Goal: Task Accomplishment & Management: Manage account settings

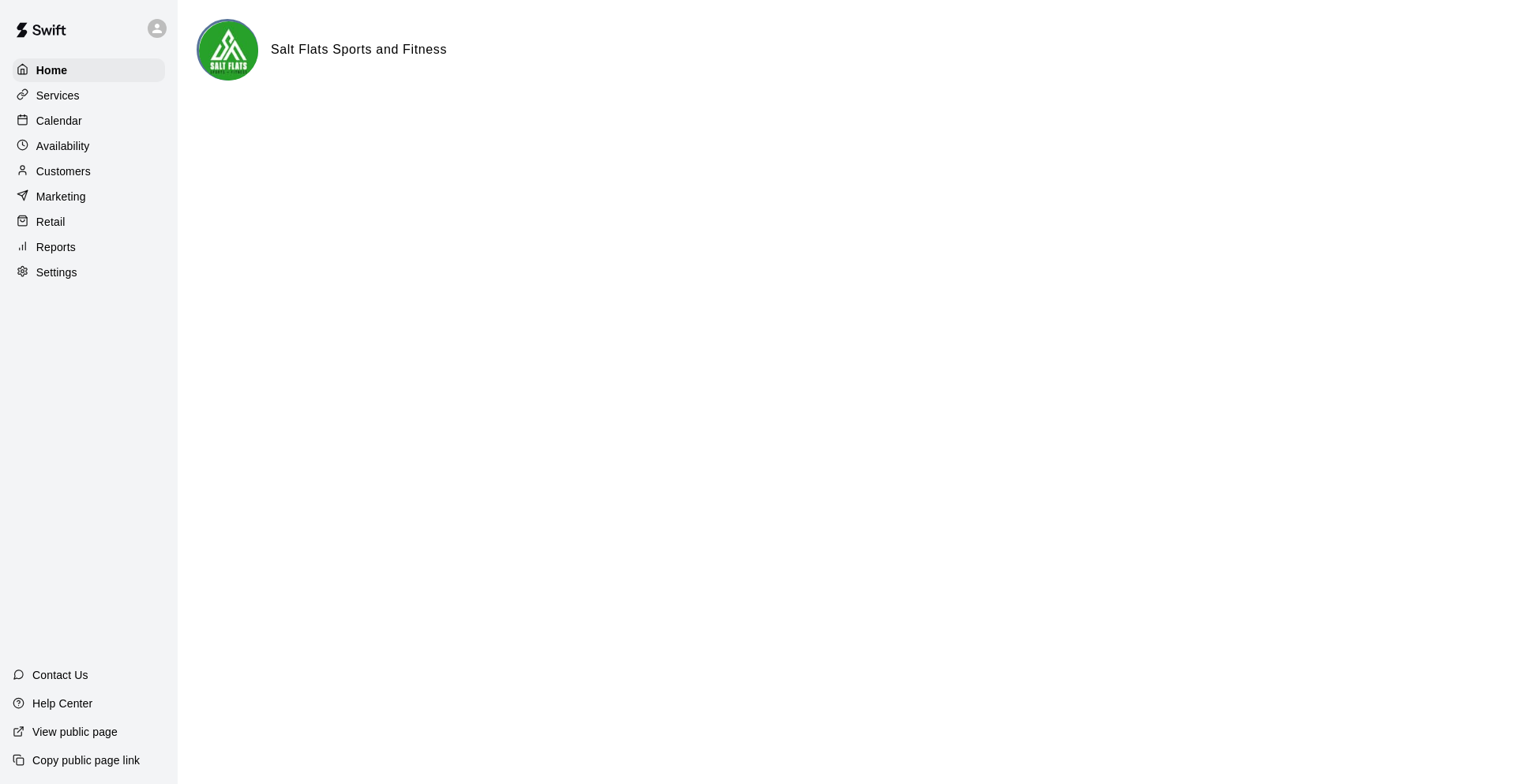
click at [132, 170] on div "Customers" at bounding box center [89, 171] width 152 height 24
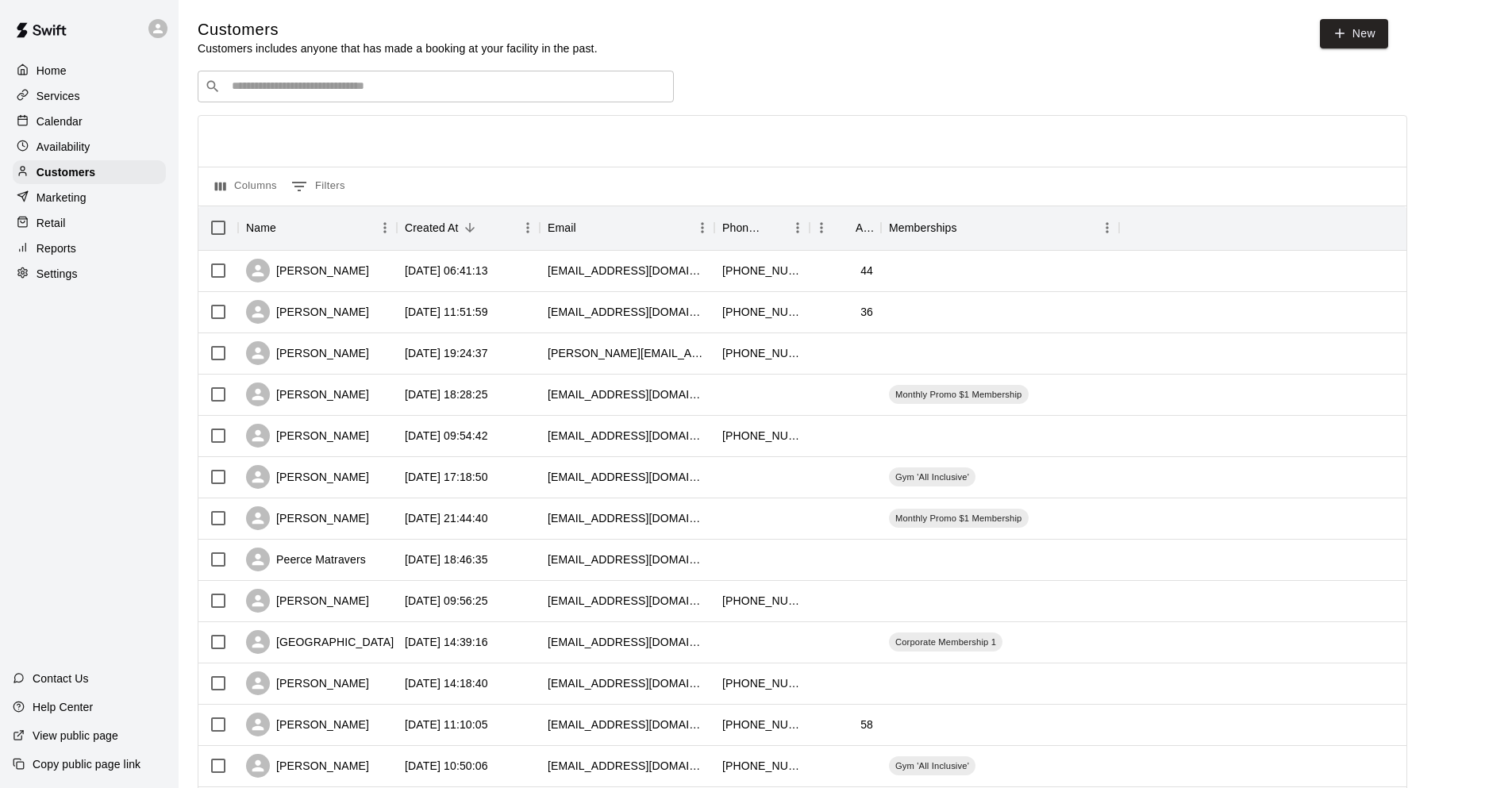
click at [387, 102] on div "​ ​" at bounding box center [436, 86] width 476 height 32
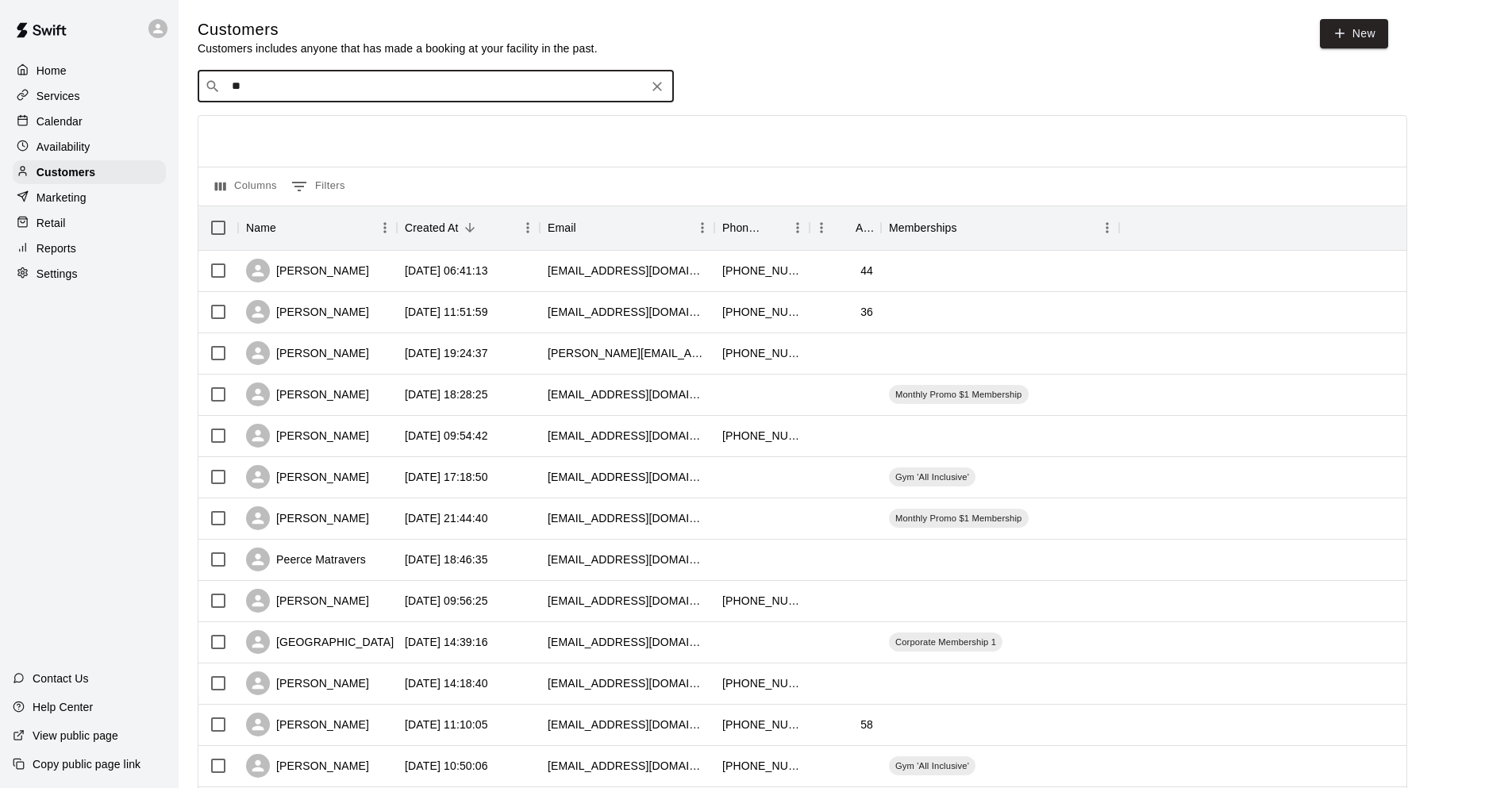
type input "***"
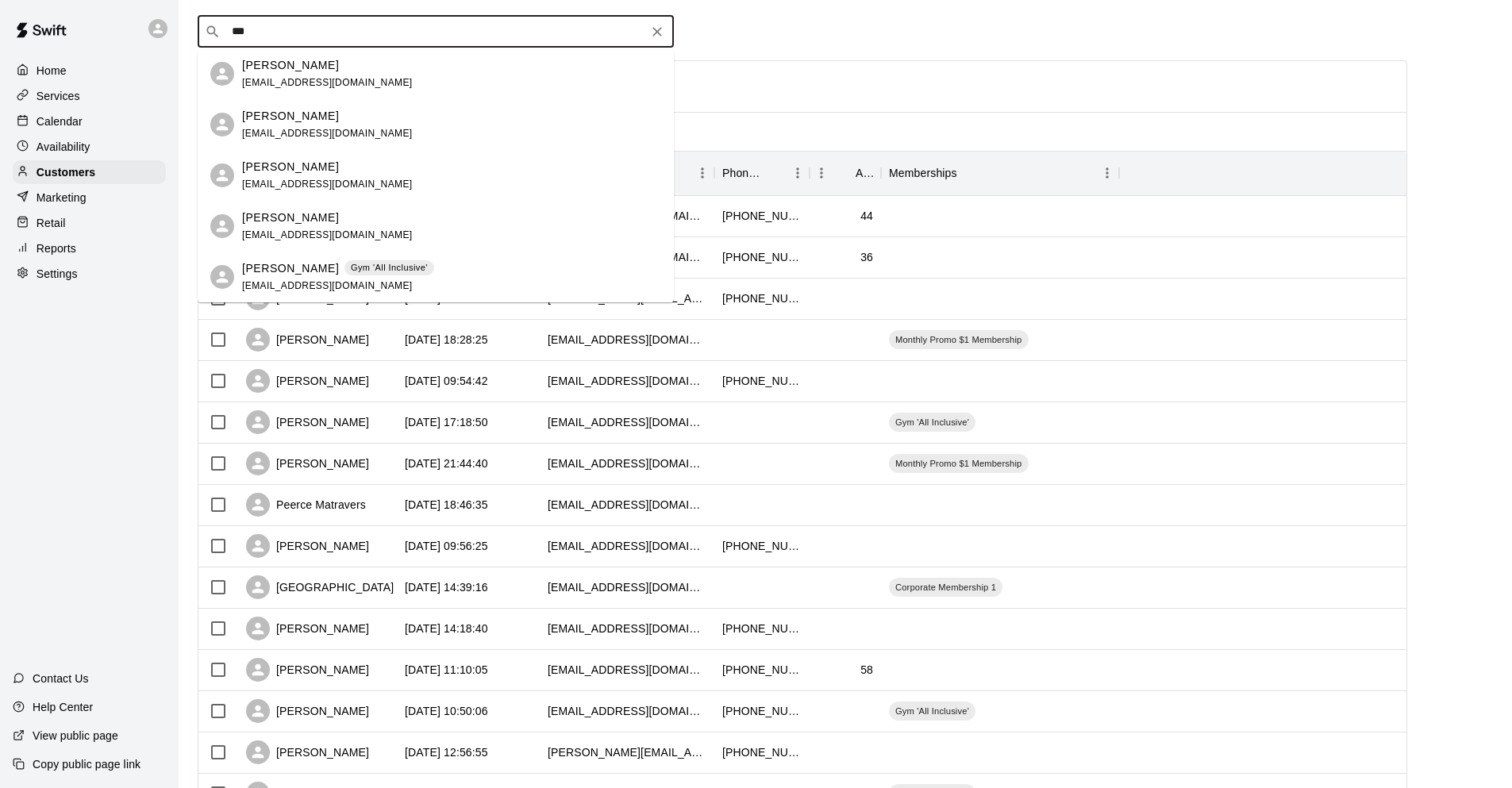
scroll to position [79, 0]
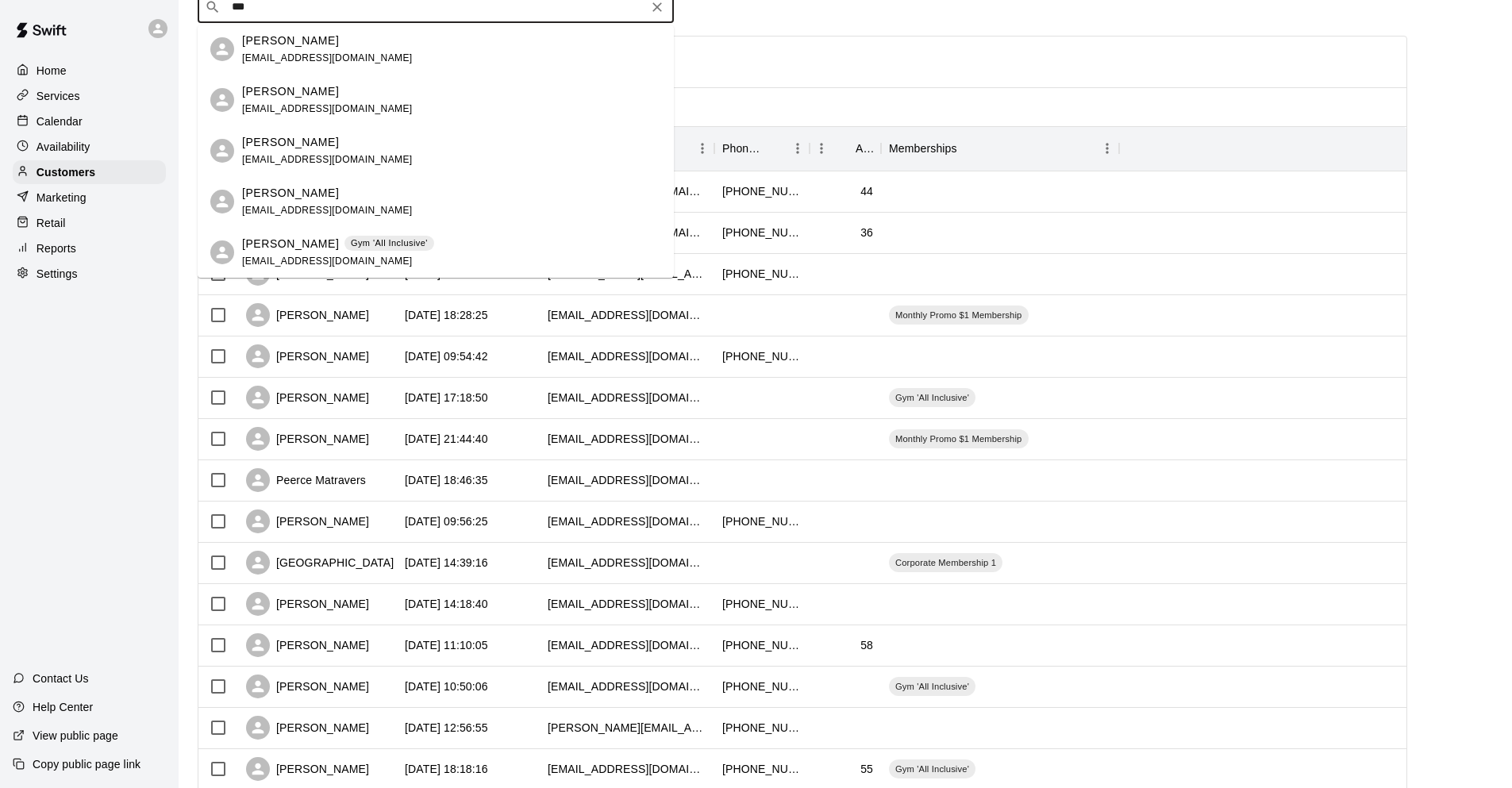
click at [351, 249] on p "Gym 'All Inclusive'" at bounding box center [389, 242] width 77 height 14
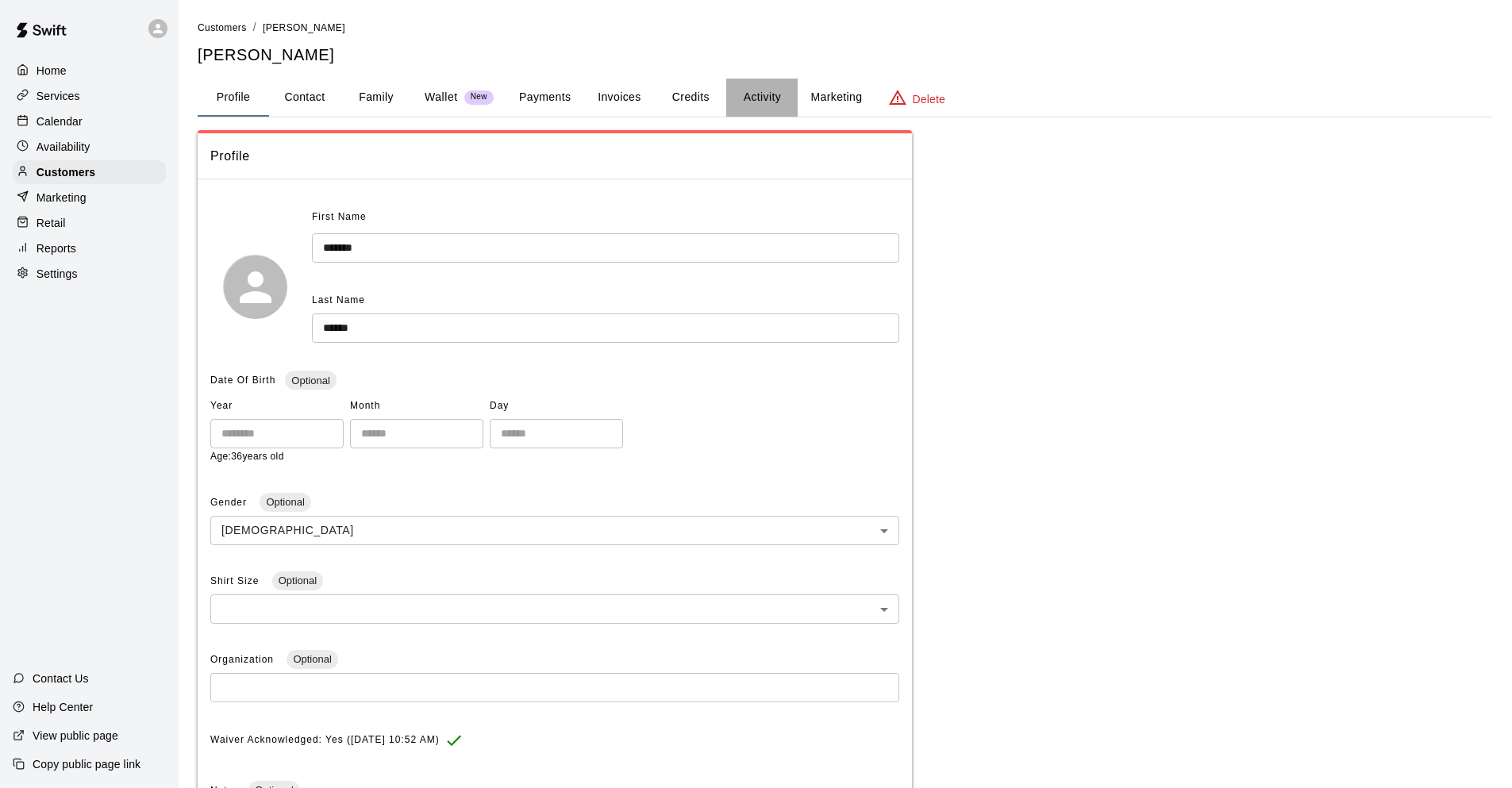
click at [768, 97] on button "Activity" at bounding box center [762, 97] width 71 height 38
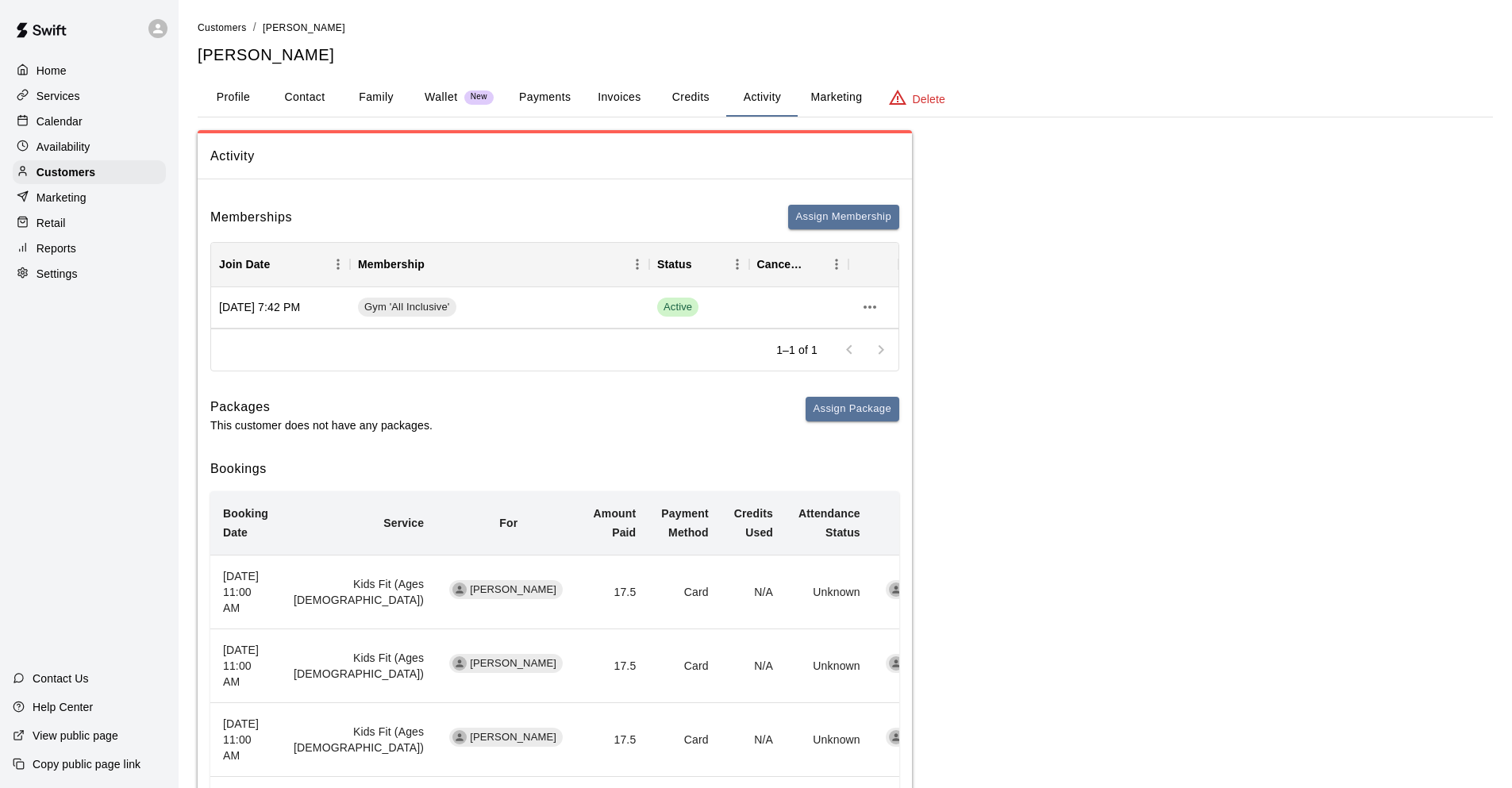
click at [545, 102] on button "Payments" at bounding box center [545, 97] width 77 height 38
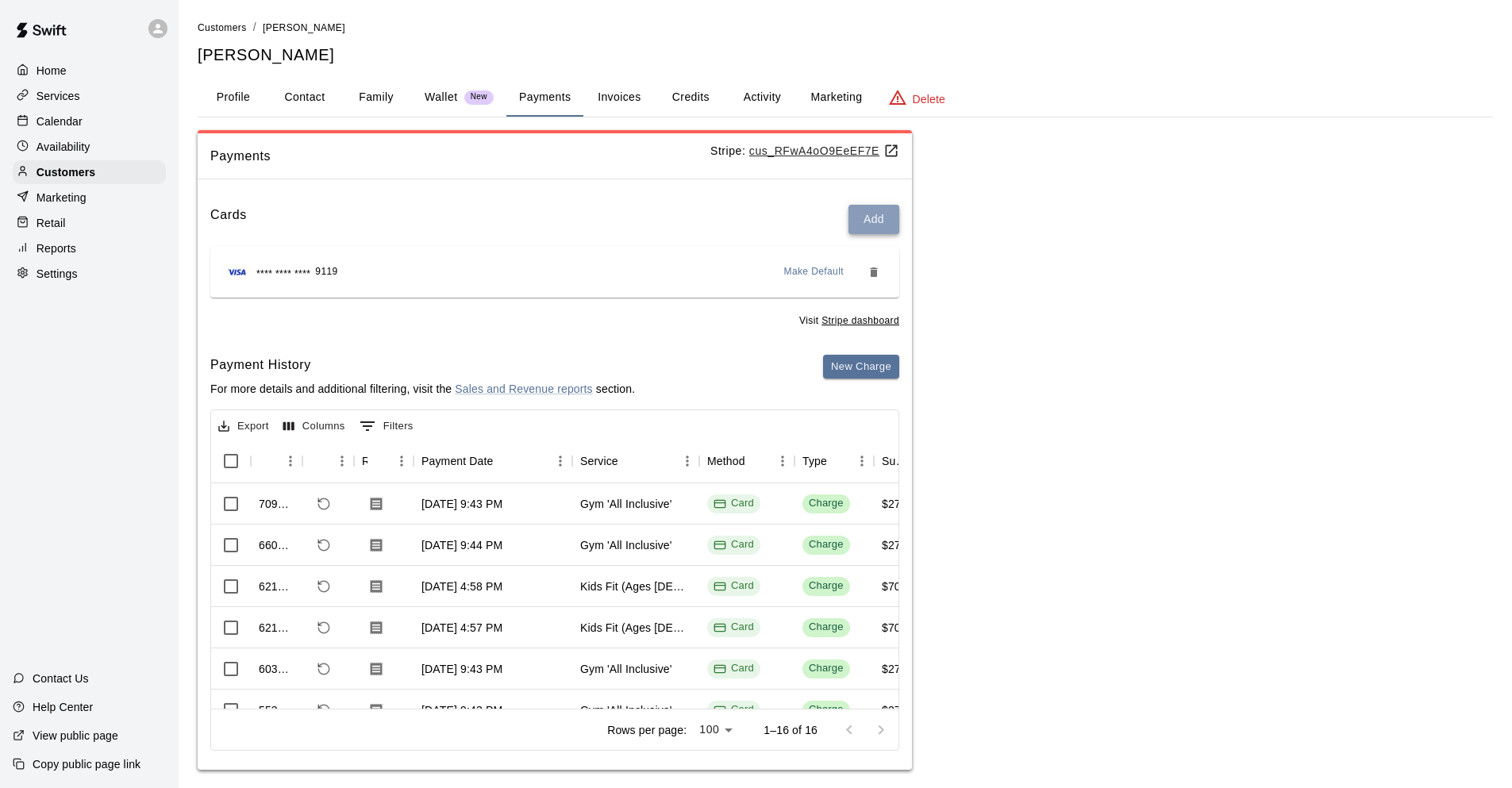
click at [870, 225] on button "Add" at bounding box center [874, 220] width 51 height 29
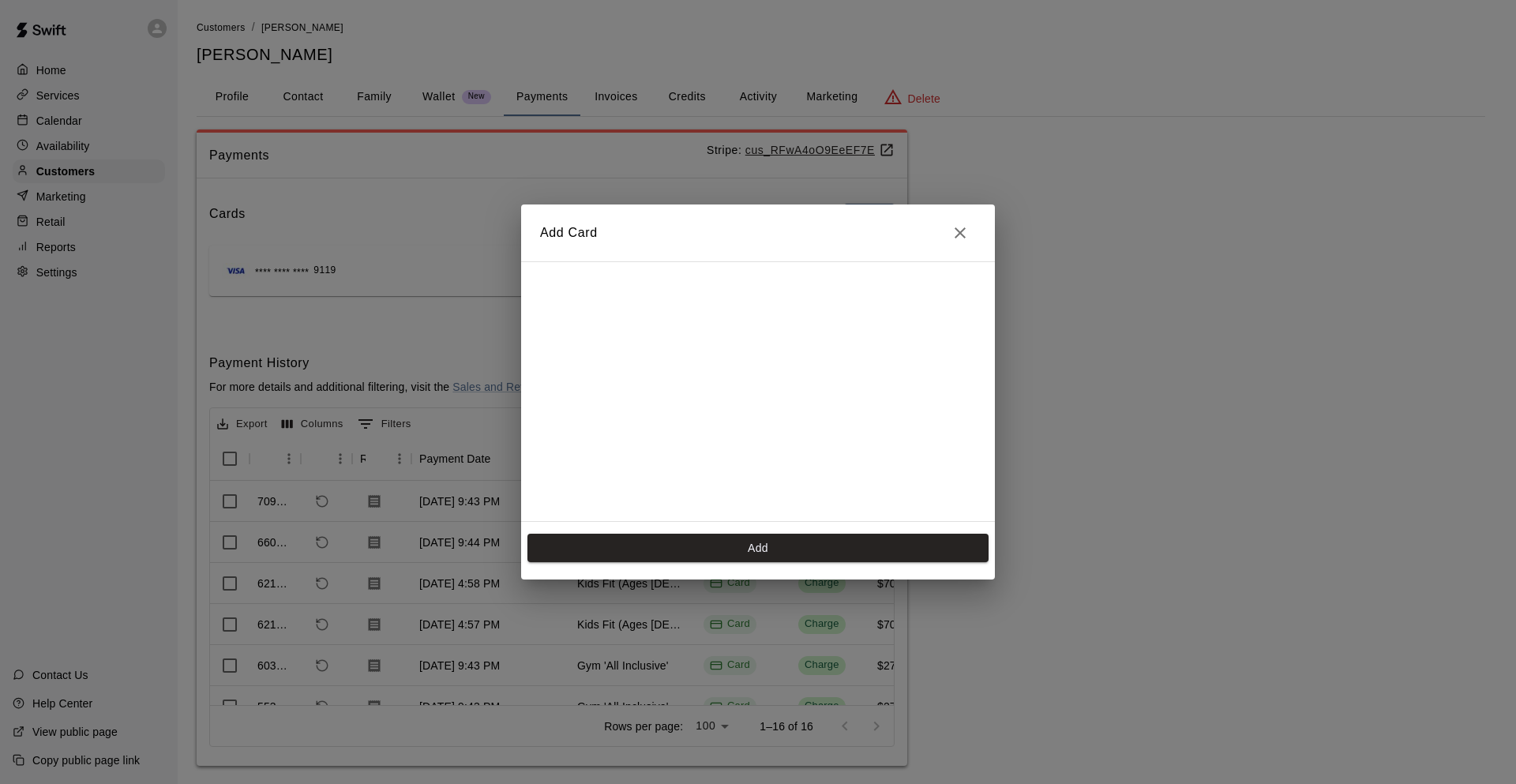
scroll to position [223, 0]
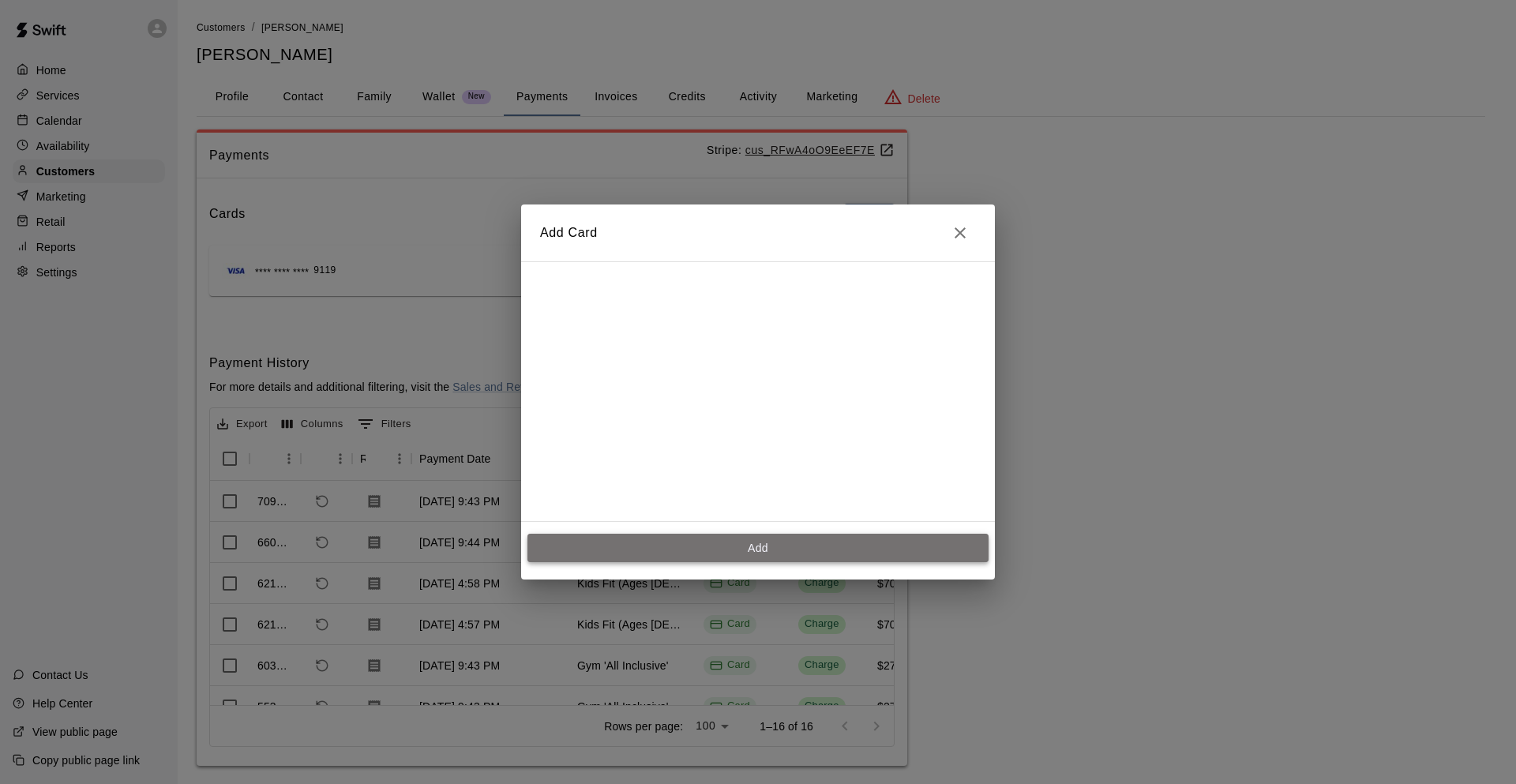
click at [797, 547] on button "Add" at bounding box center [758, 548] width 462 height 29
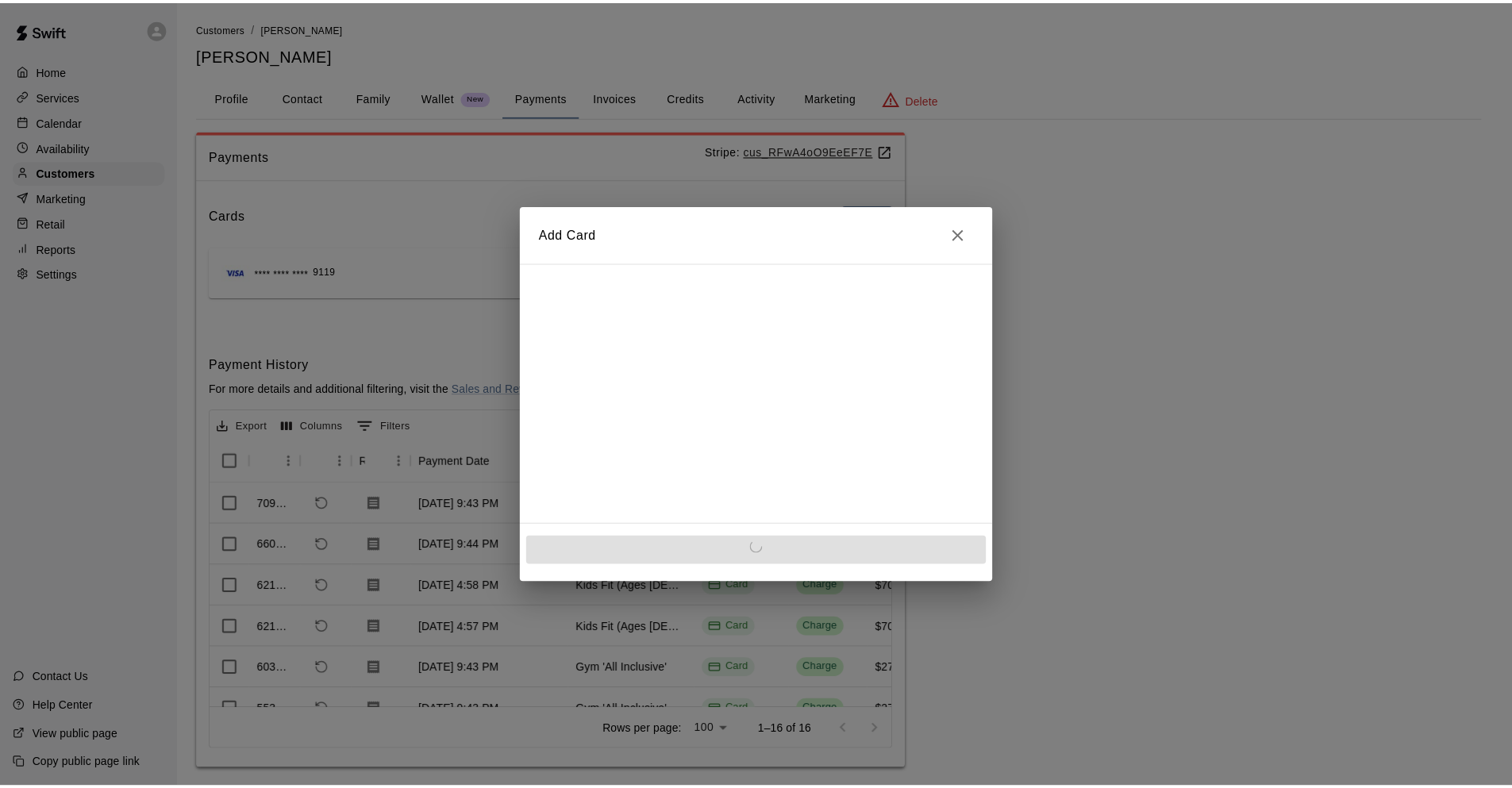
scroll to position [0, 0]
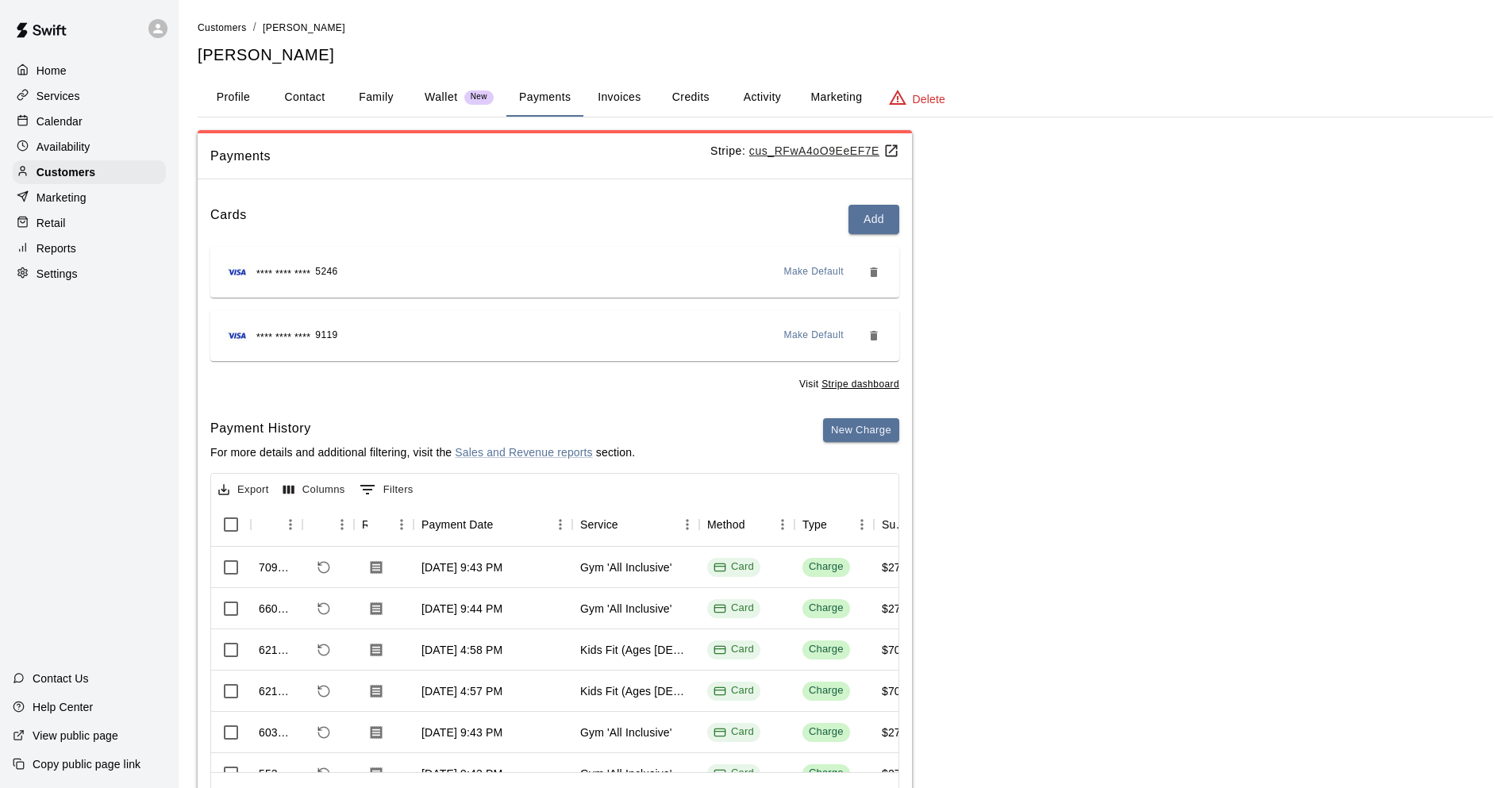
click at [868, 334] on icon "Remove" at bounding box center [874, 335] width 13 height 13
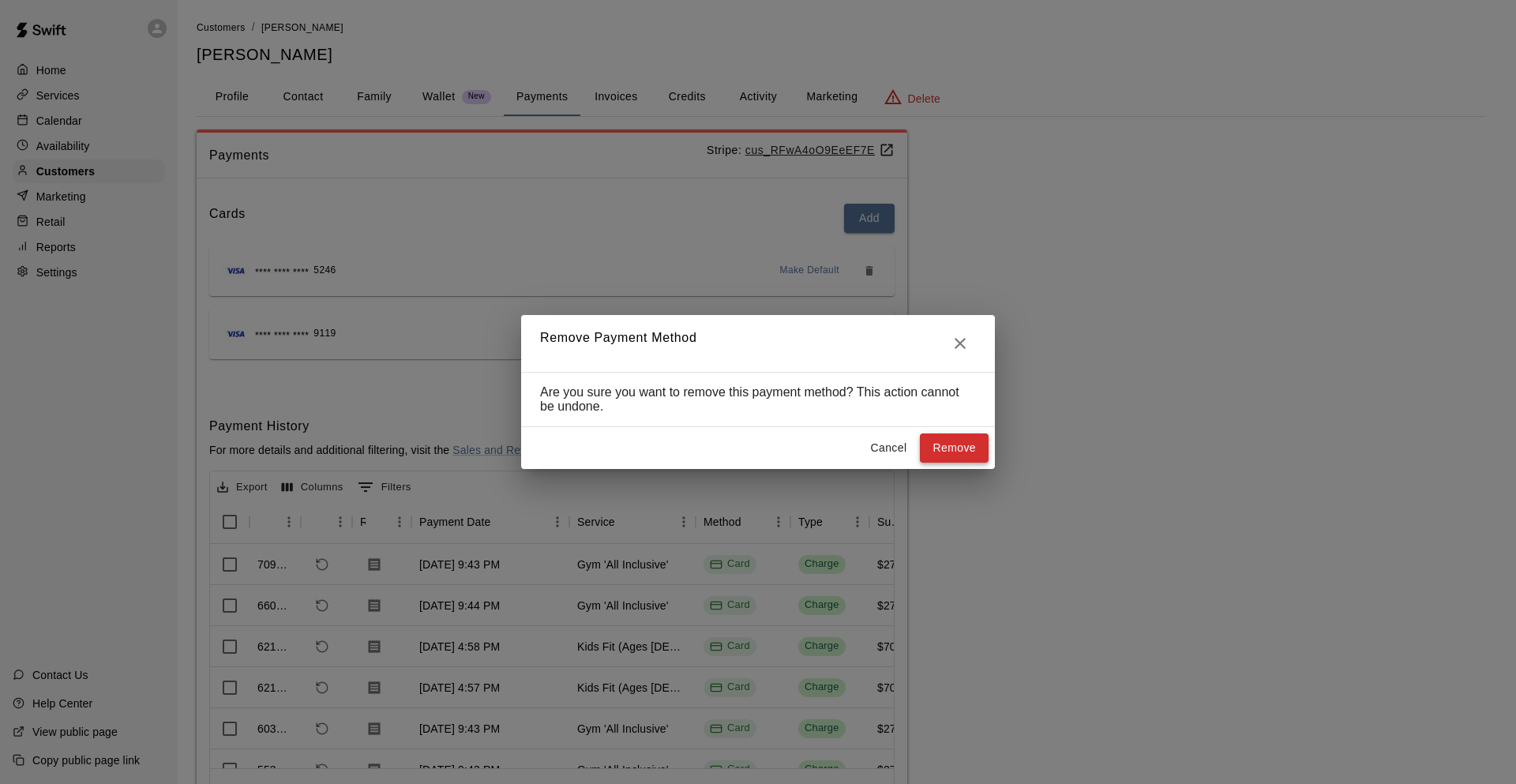
click at [944, 449] on button "Remove" at bounding box center [954, 448] width 69 height 29
click at [960, 342] on icon "Close" at bounding box center [960, 344] width 11 height 11
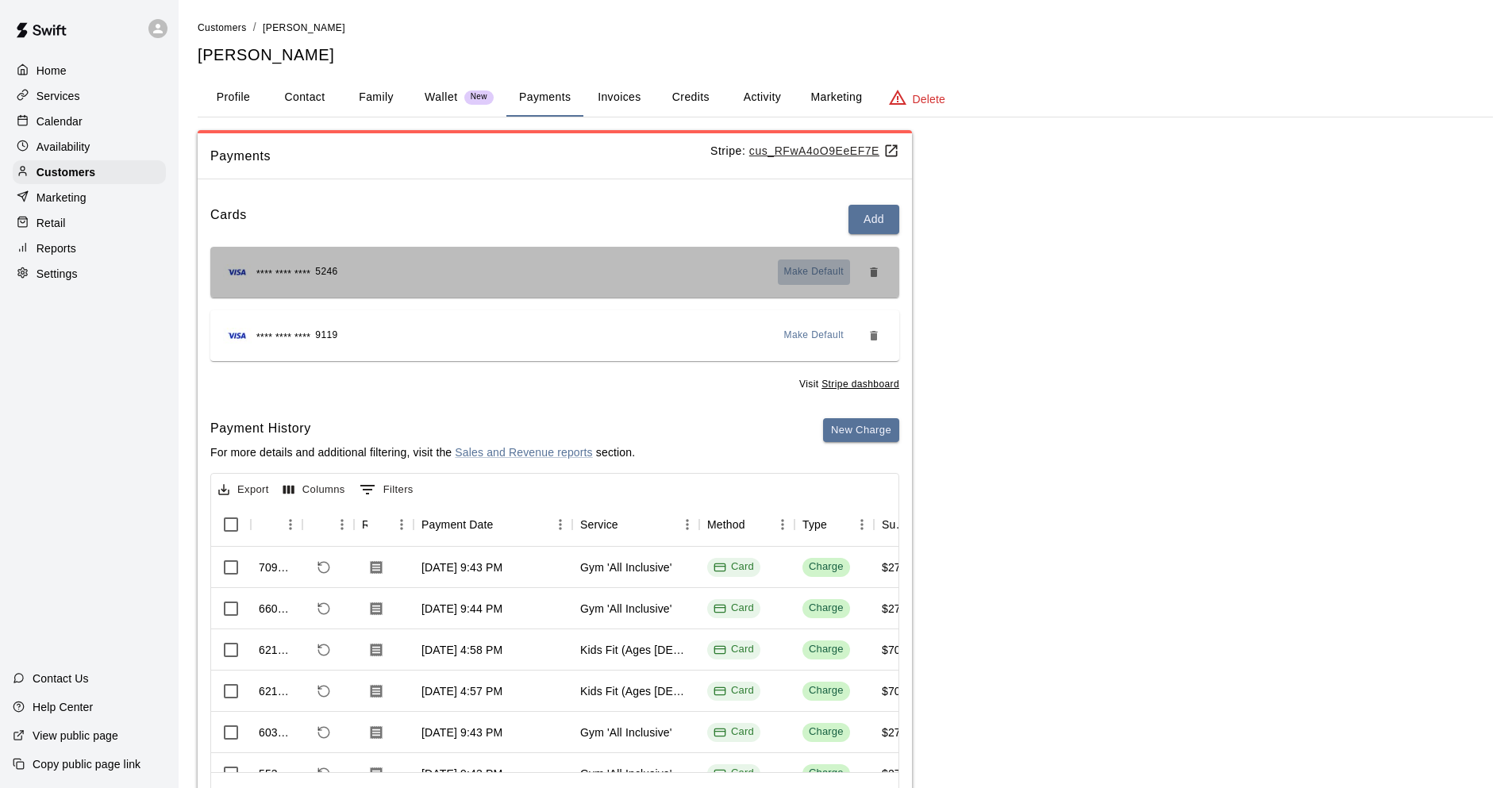
click at [826, 270] on span "Make Default" at bounding box center [814, 271] width 60 height 15
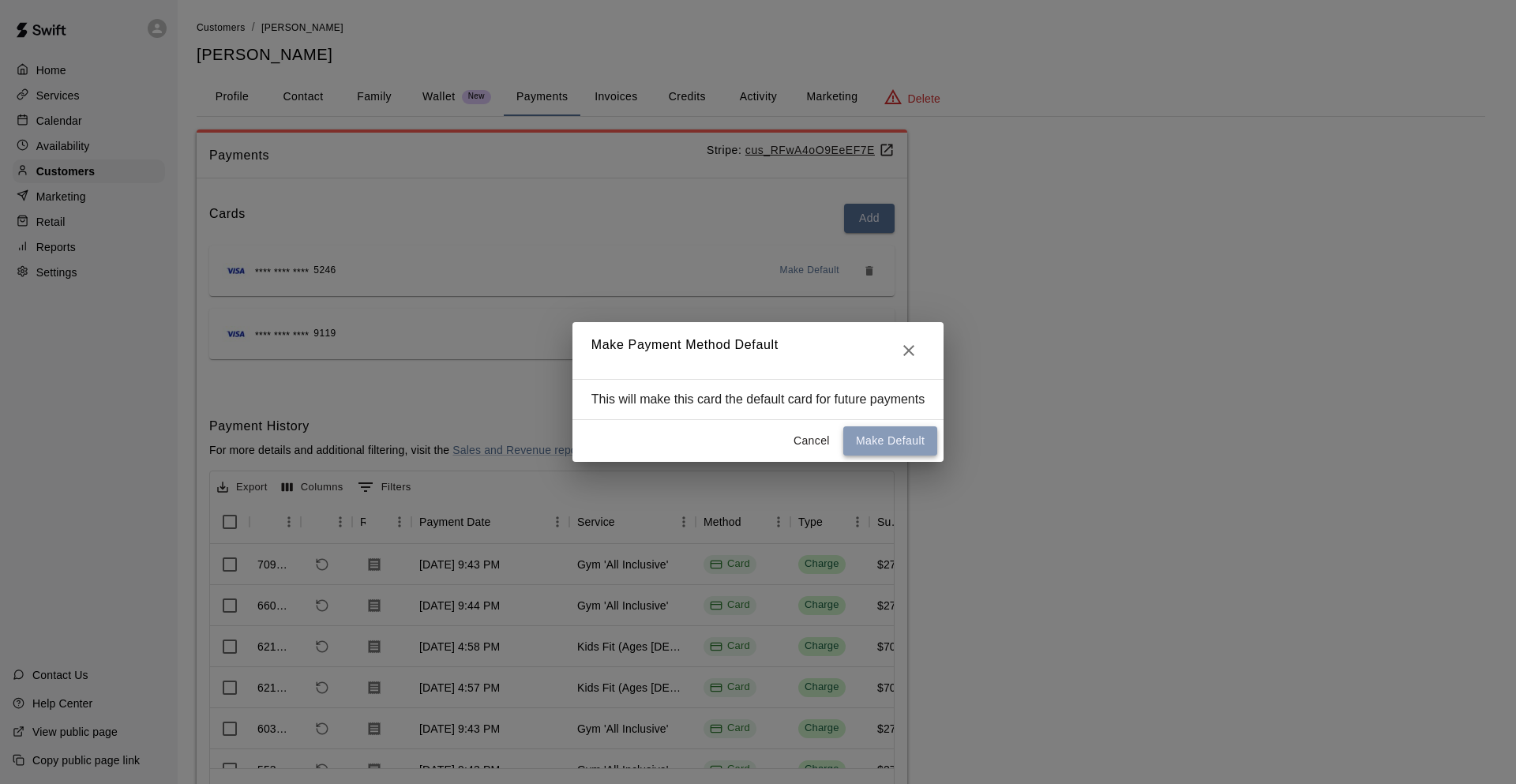
click at [886, 443] on button "Make Default" at bounding box center [890, 440] width 94 height 29
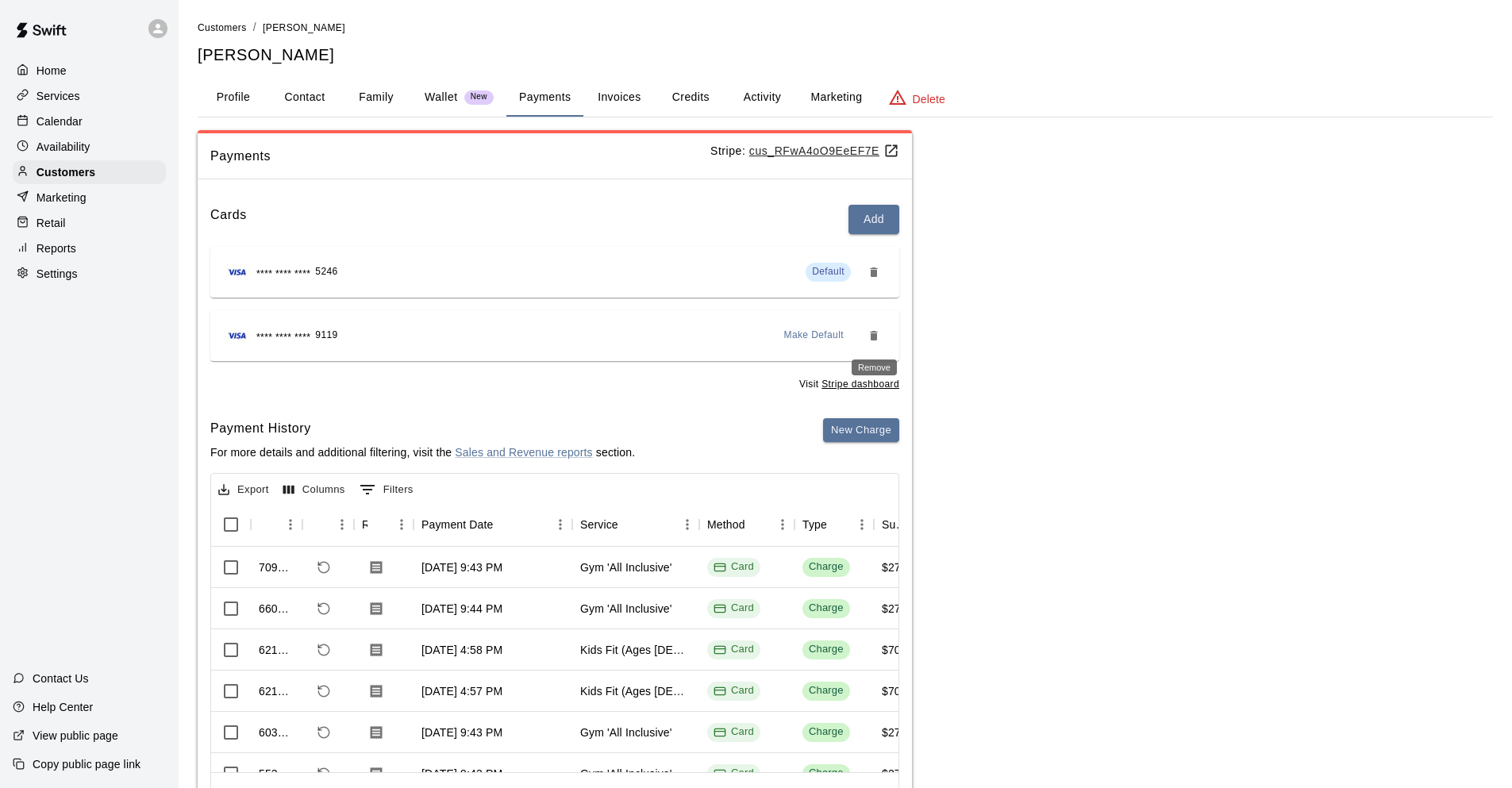
click at [876, 332] on icon "Remove" at bounding box center [873, 335] width 7 height 9
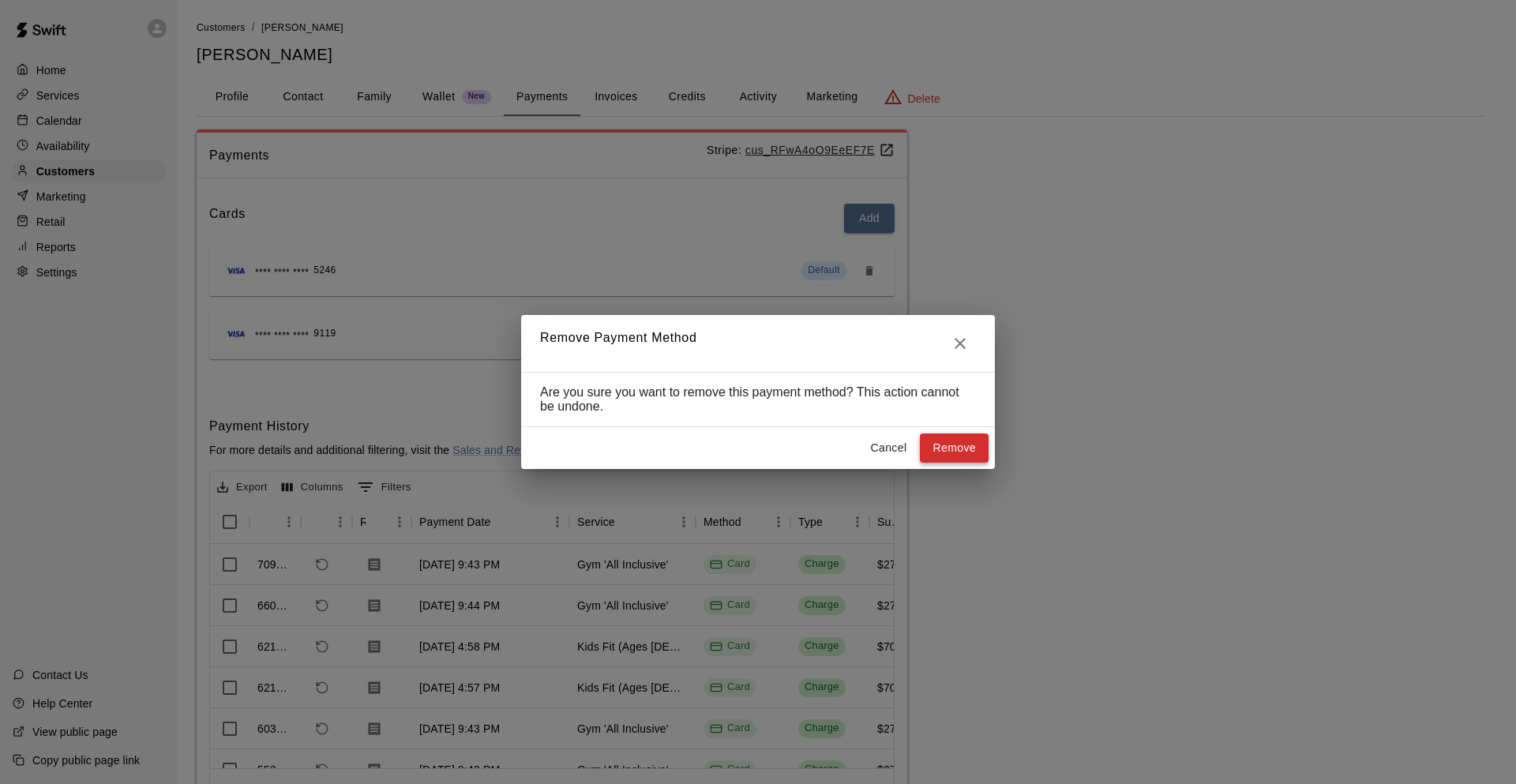
click at [960, 450] on button "Remove" at bounding box center [954, 448] width 69 height 29
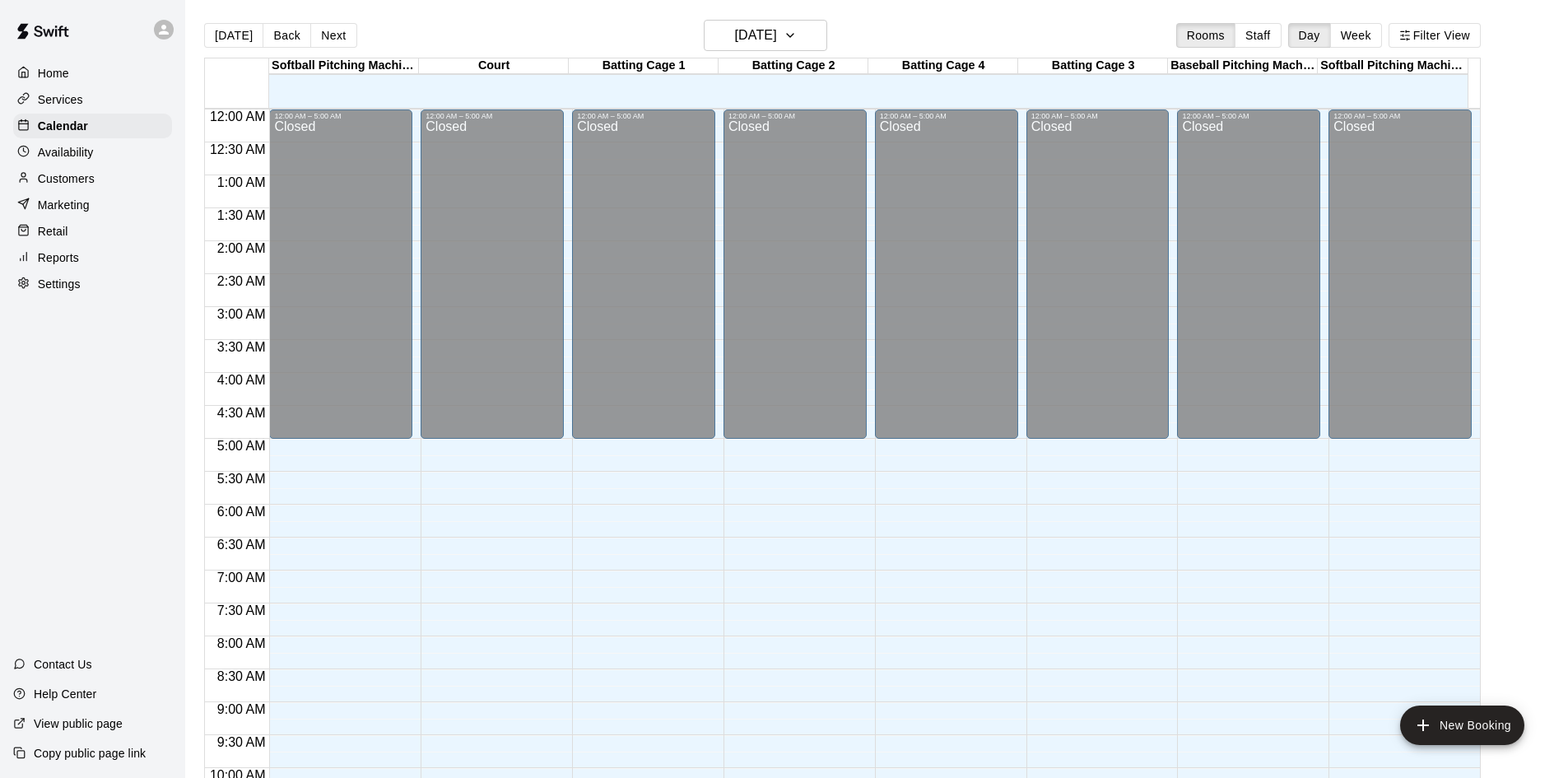
scroll to position [319, 0]
